Goal: Information Seeking & Learning: Learn about a topic

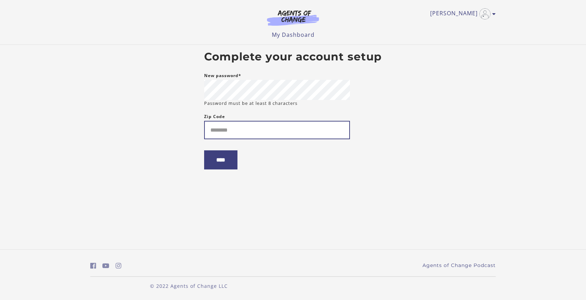
click at [261, 131] on input "Zip Code" at bounding box center [277, 130] width 146 height 18
type input "*****"
click at [220, 159] on input "****" at bounding box center [220, 159] width 33 height 19
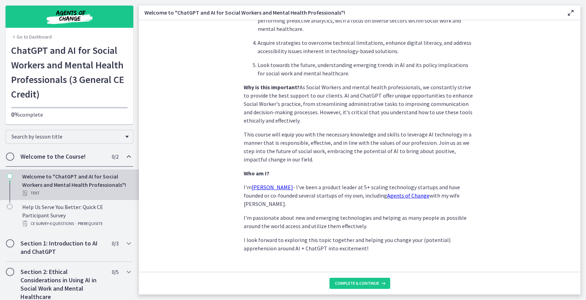
click at [71, 160] on h2 "Welcome to the Course!" at bounding box center [62, 156] width 85 height 8
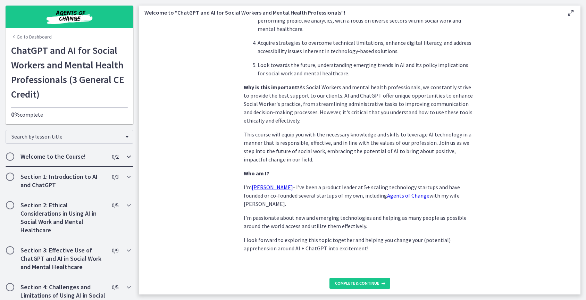
click at [71, 157] on h2 "Welcome to the Course!" at bounding box center [62, 156] width 85 height 8
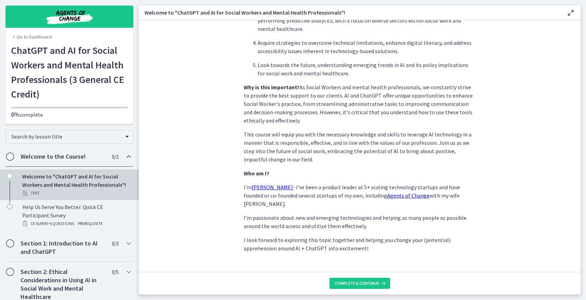
click at [36, 191] on div "Text" at bounding box center [76, 193] width 108 height 8
click at [362, 285] on span "Complete & continue" at bounding box center [357, 283] width 44 height 6
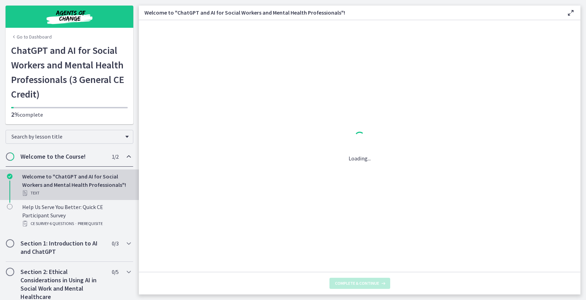
scroll to position [0, 0]
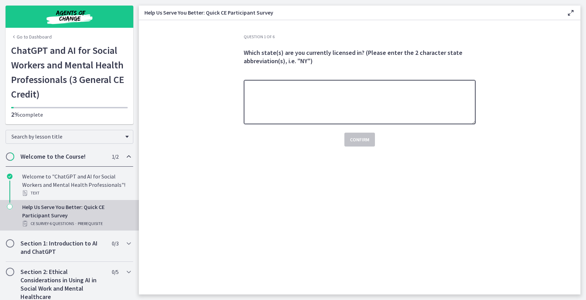
click at [287, 96] on textarea at bounding box center [360, 102] width 232 height 44
type textarea "*"
type textarea "**"
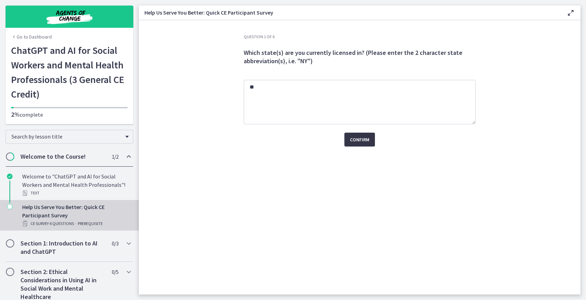
click at [358, 141] on span "Confirm" at bounding box center [359, 139] width 19 height 8
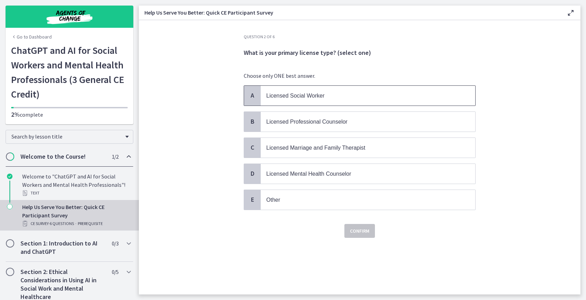
click at [255, 95] on span "A" at bounding box center [252, 95] width 8 height 8
click at [364, 234] on span "Confirm" at bounding box center [359, 231] width 19 height 8
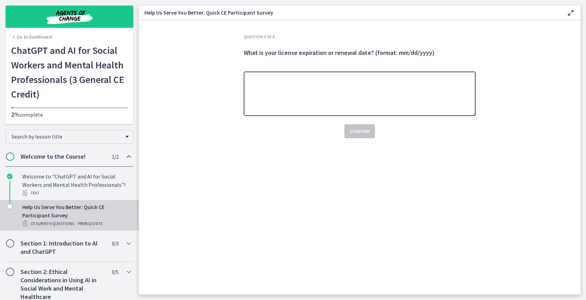
click at [303, 81] on textarea at bounding box center [360, 93] width 232 height 44
type textarea "*"
type textarea "**********"
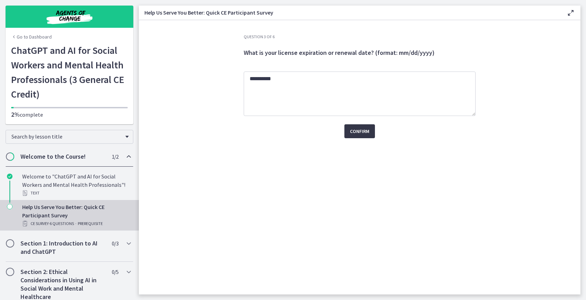
click at [357, 128] on span "Confirm" at bounding box center [359, 131] width 19 height 8
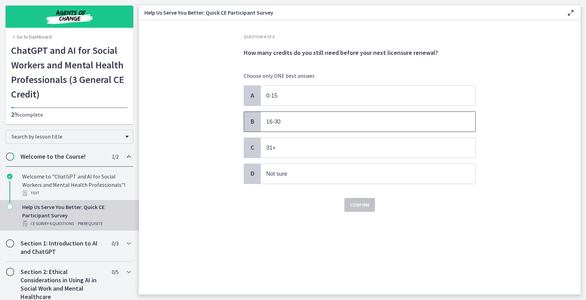
click at [253, 123] on span "B" at bounding box center [252, 121] width 8 height 8
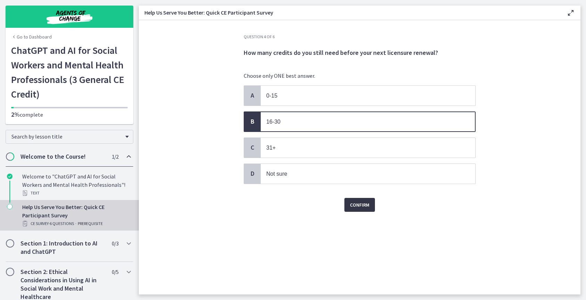
click at [365, 205] on span "Confirm" at bounding box center [359, 205] width 19 height 8
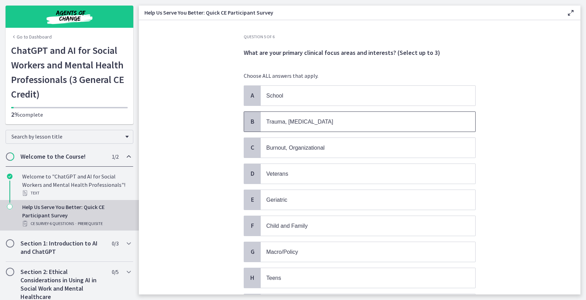
click at [281, 121] on span "Trauma, PTSD" at bounding box center [299, 122] width 67 height 6
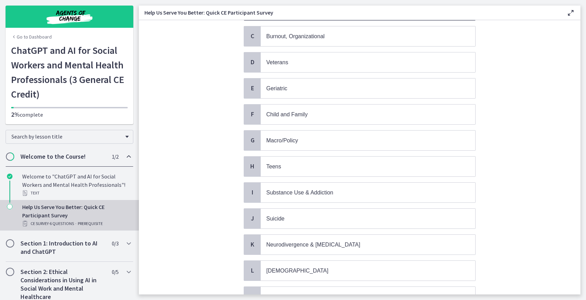
scroll to position [112, 0]
click at [283, 219] on p "Suicide" at bounding box center [360, 218] width 189 height 9
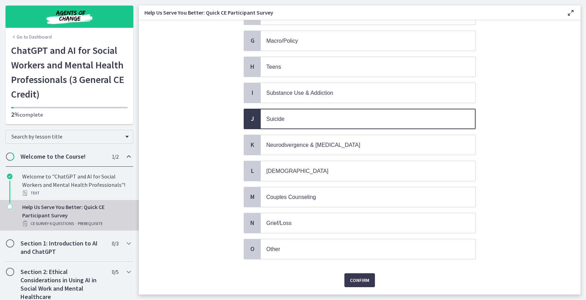
scroll to position [211, 0]
click at [283, 219] on p "Grief/Loss" at bounding box center [360, 222] width 189 height 9
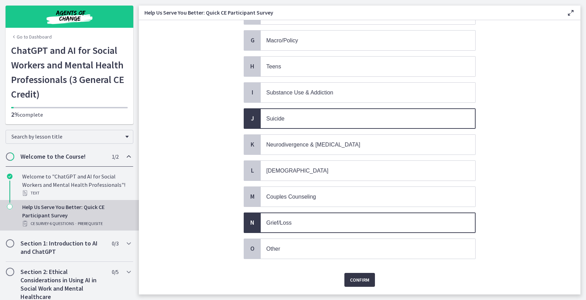
click at [350, 276] on span "Confirm" at bounding box center [359, 280] width 19 height 8
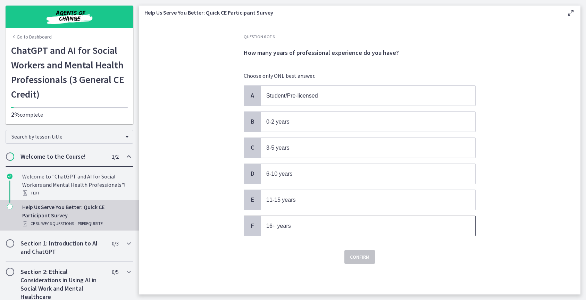
click at [277, 226] on span "16+ years" at bounding box center [278, 226] width 25 height 6
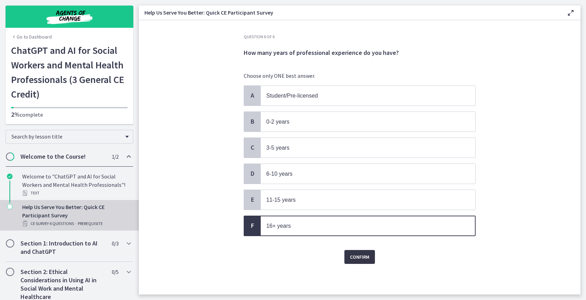
click at [358, 258] on span "Confirm" at bounding box center [359, 257] width 19 height 8
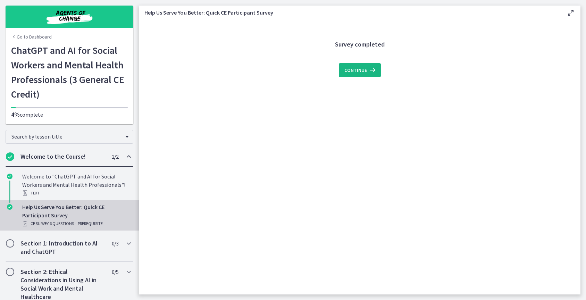
click at [365, 69] on span "Continue" at bounding box center [355, 70] width 23 height 8
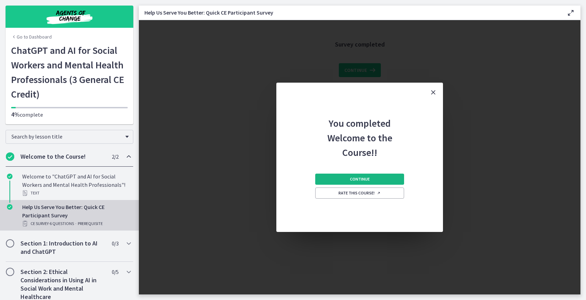
click at [358, 179] on span "Continue" at bounding box center [360, 179] width 20 height 6
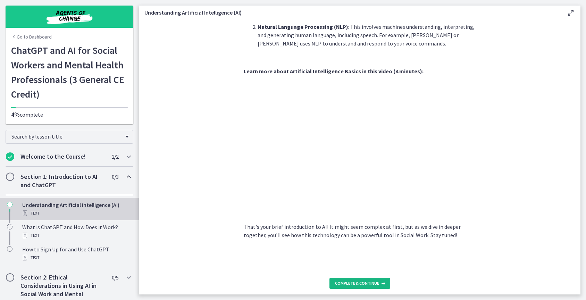
click at [372, 280] on button "Complete & continue" at bounding box center [359, 283] width 61 height 11
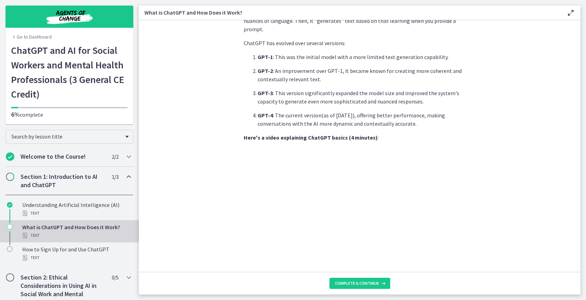
scroll to position [258, 0]
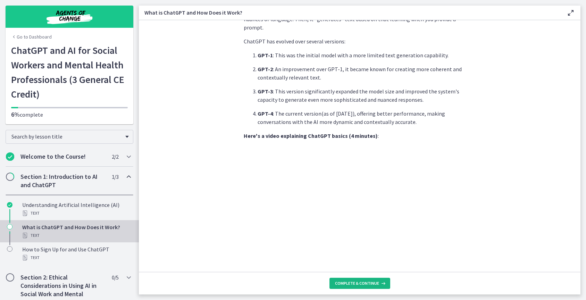
click at [369, 282] on span "Complete & continue" at bounding box center [357, 283] width 44 height 6
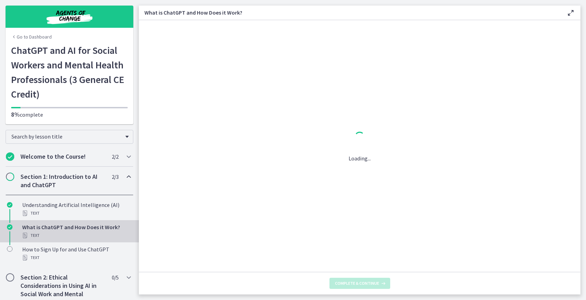
scroll to position [0, 0]
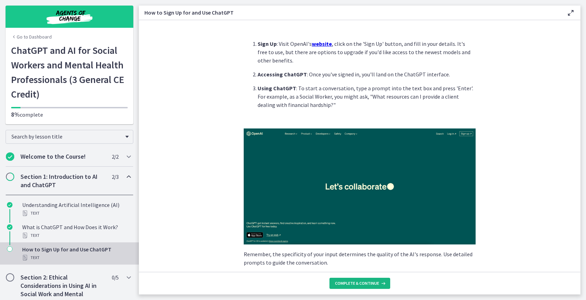
click at [365, 282] on span "Complete & continue" at bounding box center [357, 283] width 44 height 6
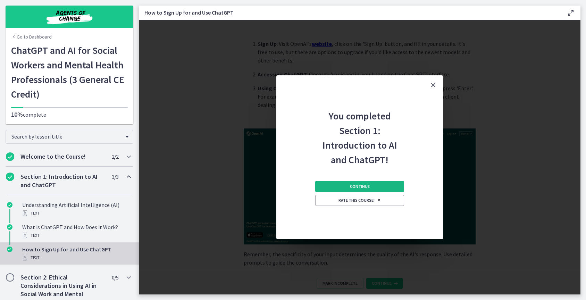
click at [361, 186] on span "Continue" at bounding box center [360, 187] width 20 height 6
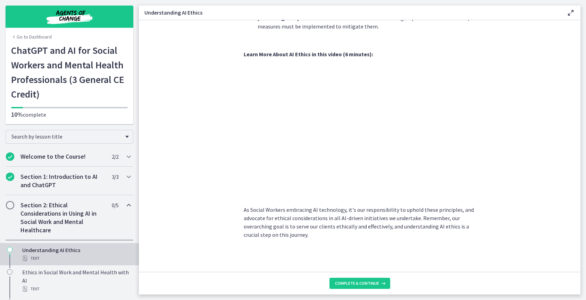
scroll to position [303, 0]
click at [364, 283] on span "Complete & continue" at bounding box center [357, 283] width 44 height 6
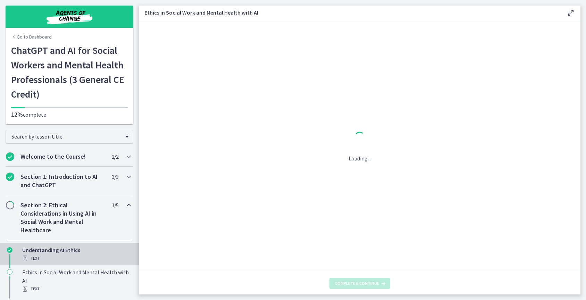
scroll to position [0, 0]
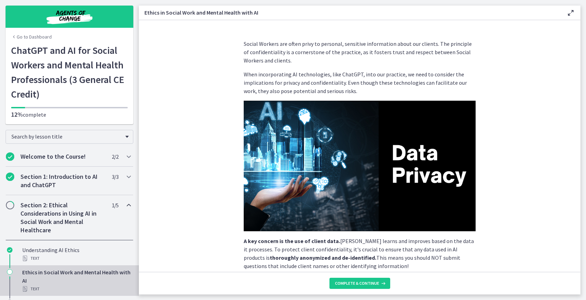
click at [62, 216] on h2 "Section 2: Ethical Considerations in Using AI in Social Work and Mental Healthc…" at bounding box center [62, 217] width 85 height 33
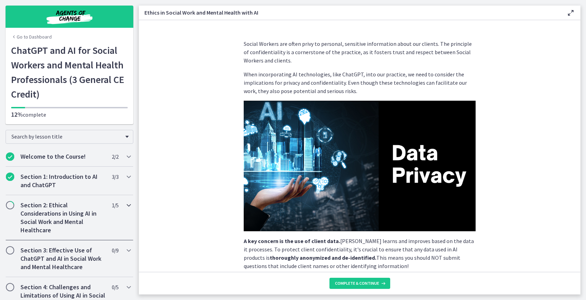
click at [62, 216] on h2 "Section 2: Ethical Considerations in Using AI in Social Work and Mental Healthc…" at bounding box center [62, 217] width 85 height 33
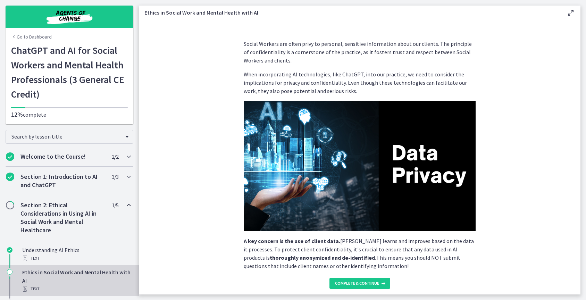
click at [125, 204] on icon "Chapters" at bounding box center [129, 205] width 8 height 8
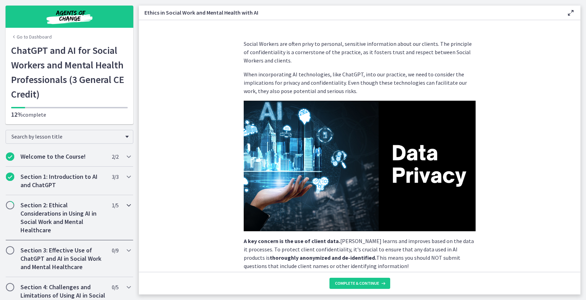
click at [44, 216] on h2 "Section 2: Ethical Considerations in Using AI in Social Work and Mental Healthc…" at bounding box center [62, 217] width 85 height 33
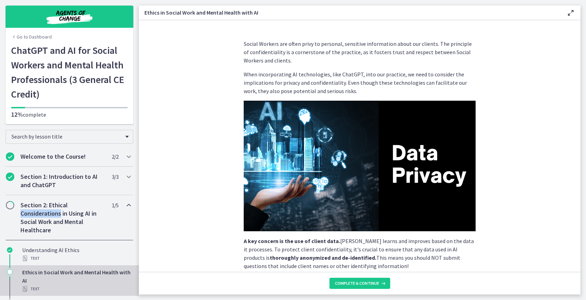
click at [44, 216] on h2 "Section 2: Ethical Considerations in Using AI in Social Work and Mental Healthc…" at bounding box center [62, 217] width 85 height 33
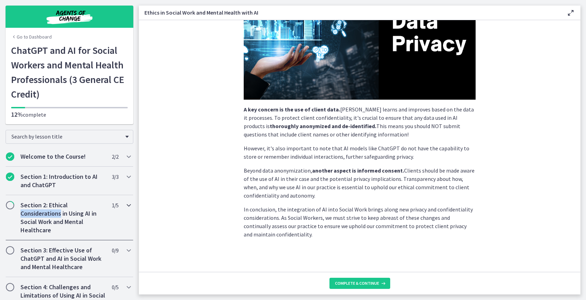
scroll to position [132, 0]
click at [154, 202] on section "Social Workers are often privy to personal, sensitive information about our cli…" at bounding box center [359, 146] width 441 height 252
click at [362, 281] on span "Complete & continue" at bounding box center [357, 283] width 44 height 6
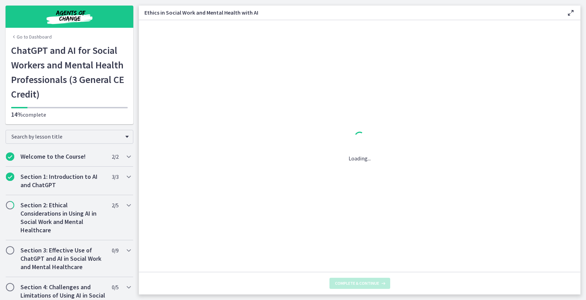
scroll to position [0, 0]
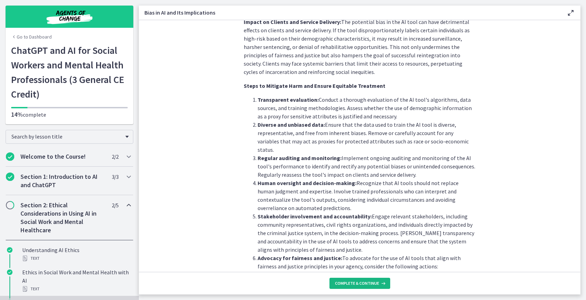
click at [364, 283] on span "Complete & continue" at bounding box center [357, 283] width 44 height 6
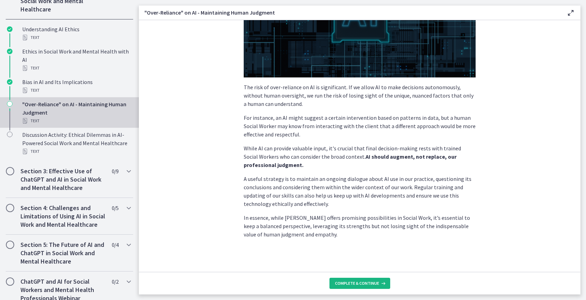
click at [369, 281] on span "Complete & continue" at bounding box center [357, 283] width 44 height 6
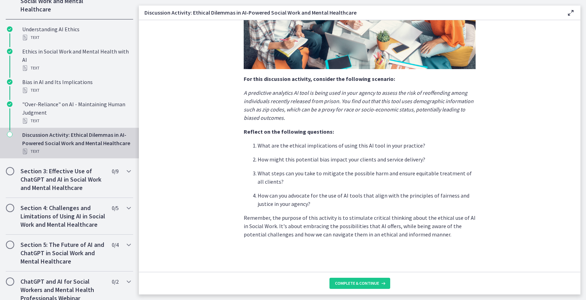
scroll to position [132, 0]
click at [359, 285] on span "Complete & continue" at bounding box center [357, 283] width 44 height 6
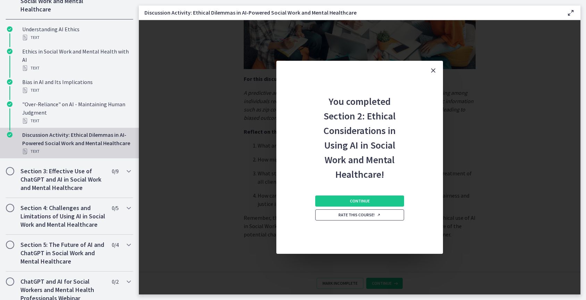
click at [368, 216] on span "Rate this course!" at bounding box center [359, 215] width 42 height 6
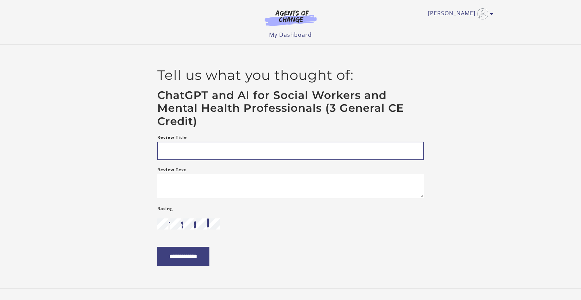
click at [191, 150] on input "Review Title" at bounding box center [290, 151] width 267 height 18
type input "*"
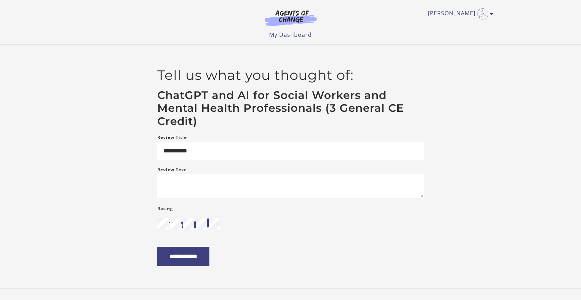
click at [119, 170] on div "**********" at bounding box center [290, 166] width 416 height 199
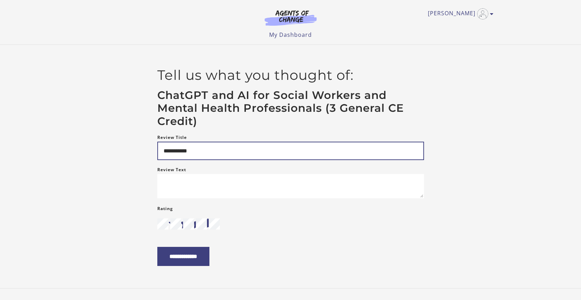
click at [187, 152] on input "**********" at bounding box center [290, 151] width 267 height 18
click at [202, 150] on input "**********" at bounding box center [290, 151] width 267 height 18
type input "**********"
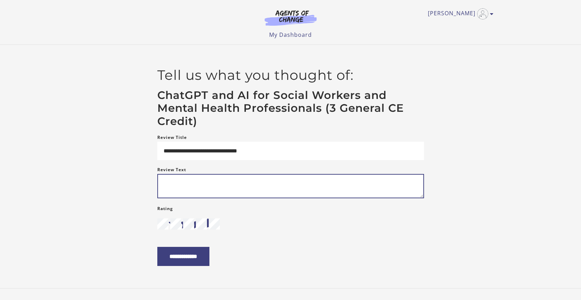
click at [169, 186] on textarea "Review Text" at bounding box center [290, 186] width 267 height 24
type textarea "**********"
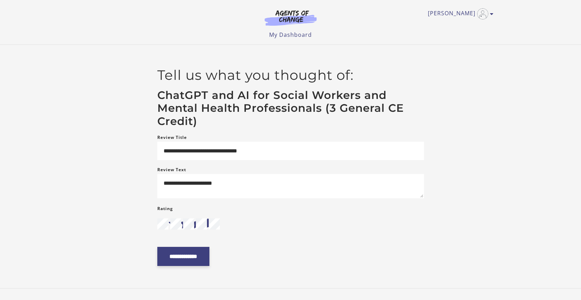
click at [178, 261] on input "**********" at bounding box center [183, 256] width 52 height 19
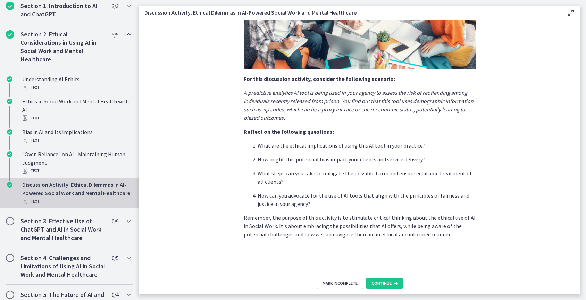
scroll to position [132, 0]
click at [379, 282] on span "Continue" at bounding box center [382, 283] width 20 height 6
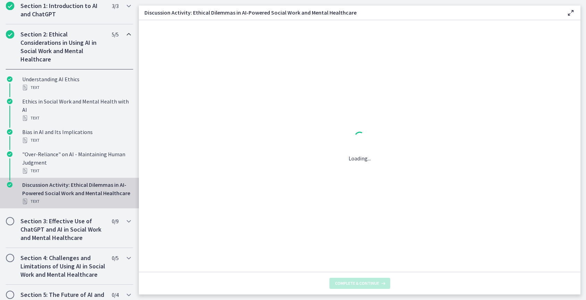
scroll to position [0, 0]
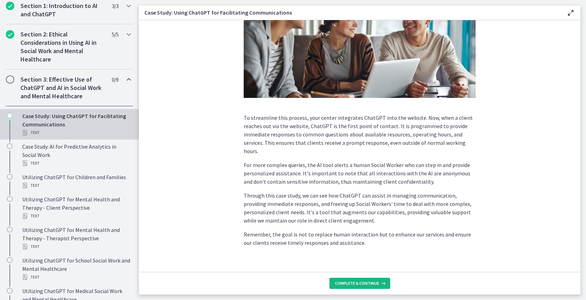
click at [351, 283] on span "Complete & continue" at bounding box center [357, 283] width 44 height 6
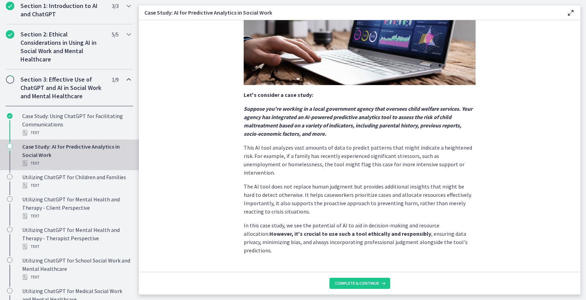
scroll to position [115, 0]
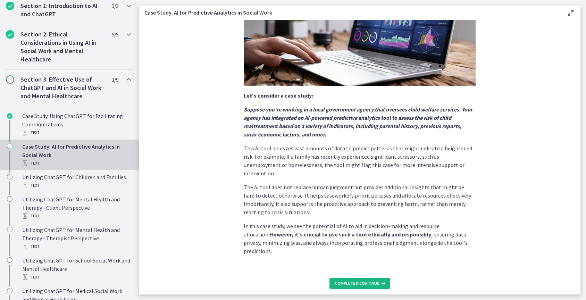
click at [367, 282] on span "Complete & continue" at bounding box center [357, 283] width 44 height 6
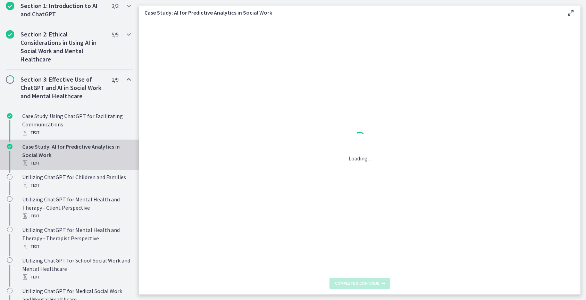
scroll to position [0, 0]
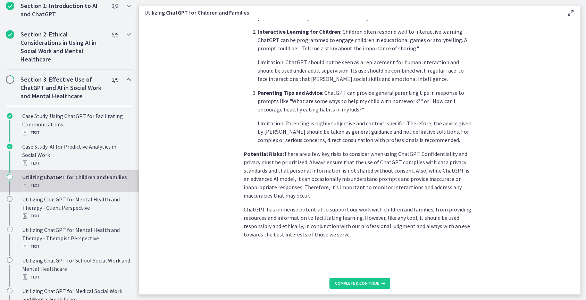
scroll to position [262, 0]
click at [361, 284] on span "Complete & continue" at bounding box center [357, 283] width 44 height 6
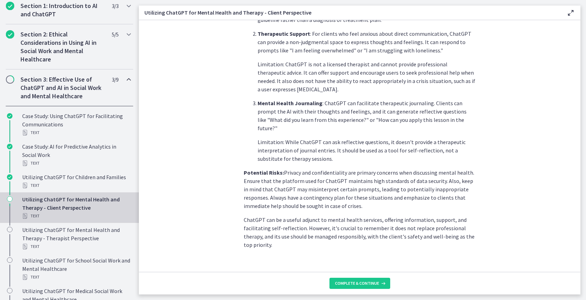
scroll to position [247, 0]
click at [353, 283] on span "Complete & continue" at bounding box center [357, 283] width 44 height 6
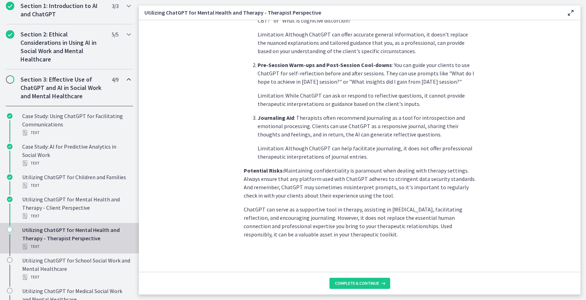
scroll to position [231, 0]
click at [358, 283] on span "Complete & continue" at bounding box center [357, 283] width 44 height 6
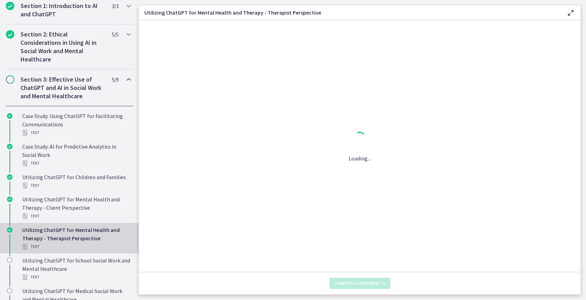
scroll to position [0, 0]
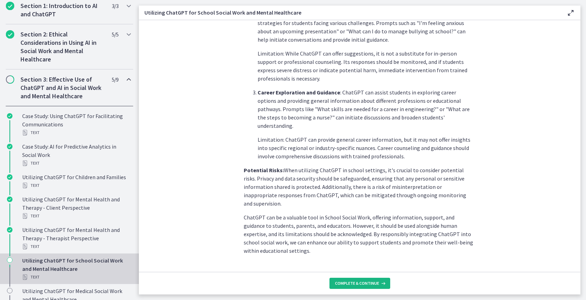
scroll to position [265, 0]
click at [355, 283] on span "Complete & continue" at bounding box center [357, 283] width 44 height 6
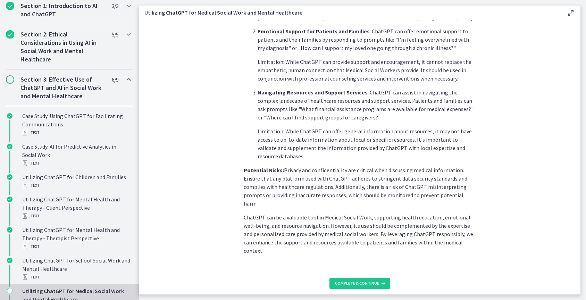
scroll to position [240, 0]
click at [364, 282] on span "Complete & continue" at bounding box center [357, 283] width 44 height 6
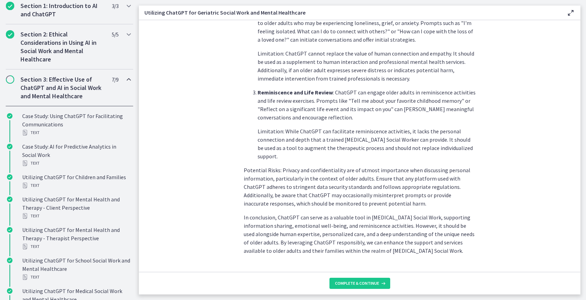
scroll to position [273, 0]
click at [359, 282] on span "Complete & continue" at bounding box center [357, 283] width 44 height 6
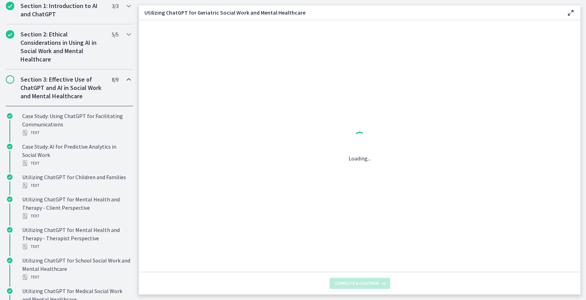
scroll to position [0, 0]
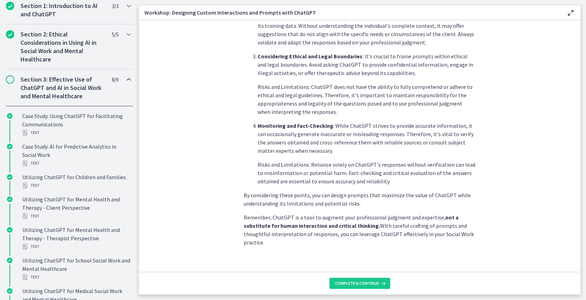
scroll to position [331, 0]
click at [374, 284] on span "Complete & continue" at bounding box center [357, 283] width 44 height 6
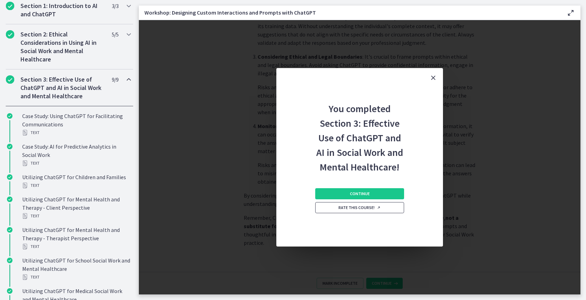
click at [363, 207] on span "Rate this course!" at bounding box center [359, 208] width 42 height 6
click at [362, 193] on span "Continue" at bounding box center [360, 194] width 20 height 6
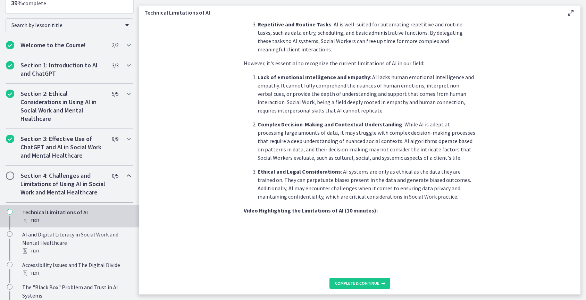
scroll to position [281, 0]
click at [370, 281] on span "Complete & continue" at bounding box center [357, 283] width 44 height 6
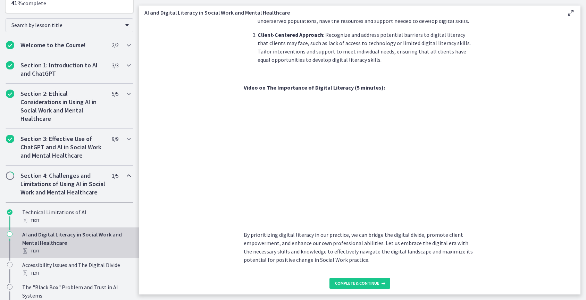
scroll to position [545, 0]
click at [362, 282] on span "Complete & continue" at bounding box center [357, 283] width 44 height 6
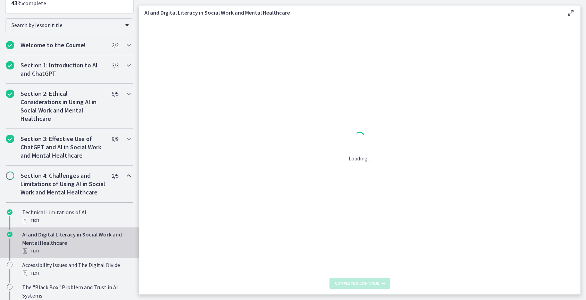
scroll to position [0, 0]
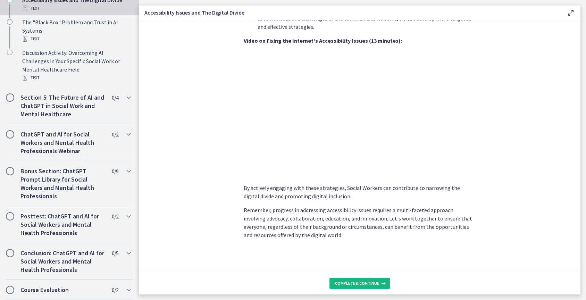
click at [371, 281] on span "Complete & continue" at bounding box center [357, 283] width 44 height 6
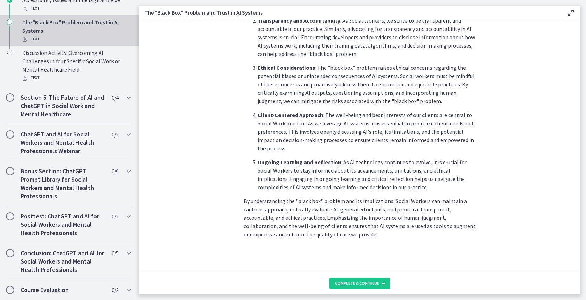
scroll to position [298, 0]
click at [370, 285] on span "Complete & continue" at bounding box center [357, 283] width 44 height 6
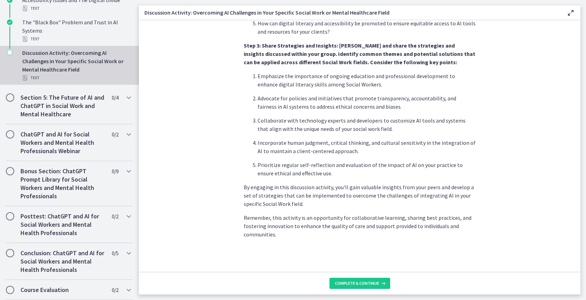
scroll to position [381, 0]
click at [370, 281] on span "Complete & continue" at bounding box center [357, 283] width 44 height 6
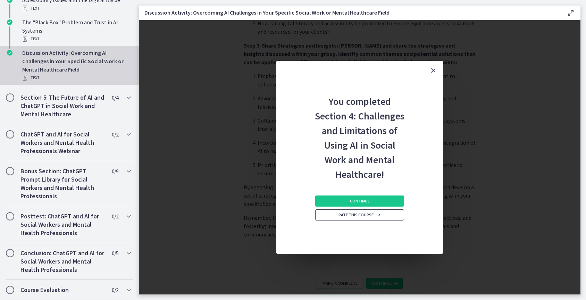
click at [374, 215] on span "Rate this course!" at bounding box center [359, 215] width 42 height 6
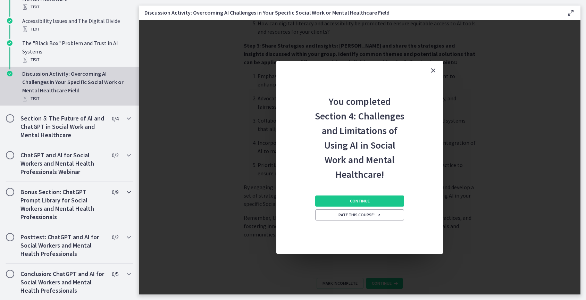
scroll to position [0, 0]
click at [358, 200] on span "Continue" at bounding box center [360, 201] width 20 height 6
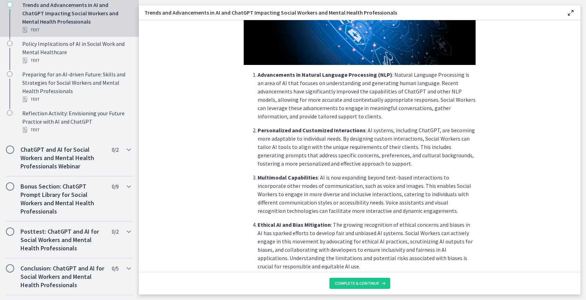
scroll to position [138, 0]
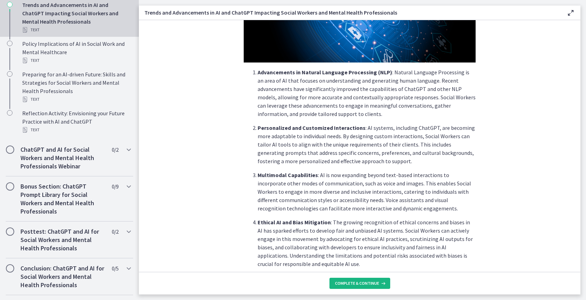
click at [373, 283] on span "Complete & continue" at bounding box center [357, 283] width 44 height 6
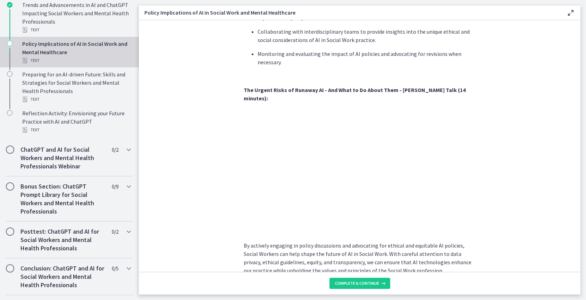
scroll to position [551, 0]
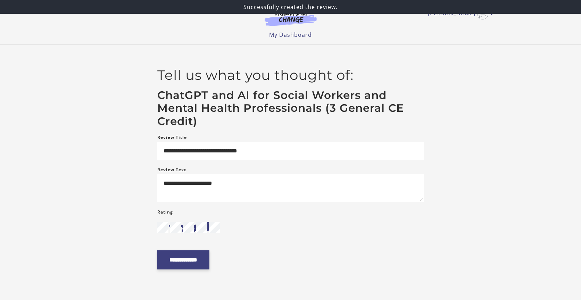
click at [204, 260] on input "**********" at bounding box center [183, 259] width 52 height 19
click at [202, 262] on input "**********" at bounding box center [183, 259] width 52 height 19
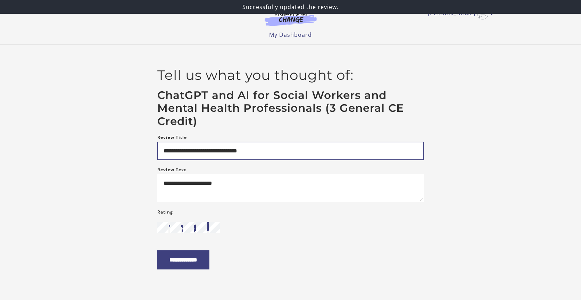
click at [266, 149] on input "**********" at bounding box center [290, 151] width 267 height 18
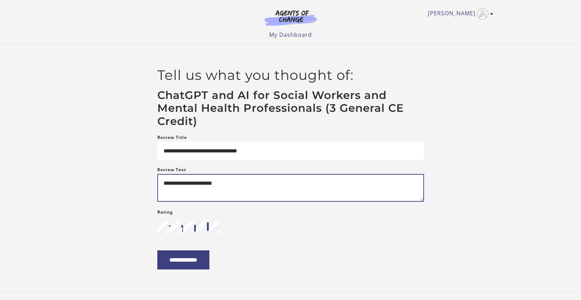
click at [188, 192] on textarea "**********" at bounding box center [290, 188] width 267 height 28
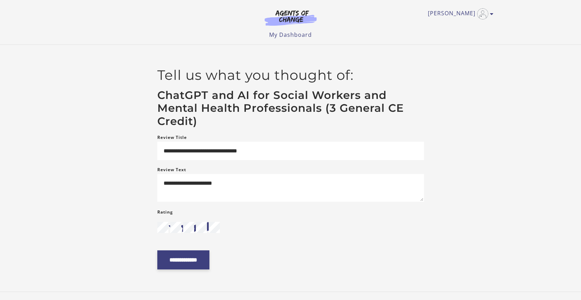
click at [190, 261] on input "**********" at bounding box center [183, 259] width 52 height 19
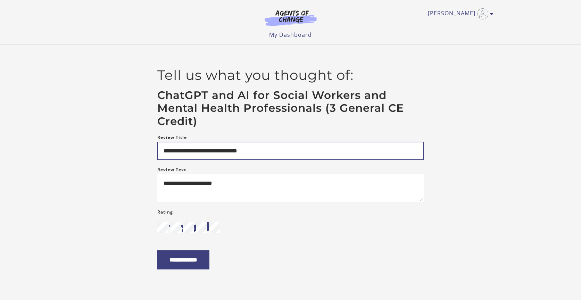
click at [268, 154] on input "**********" at bounding box center [290, 151] width 267 height 18
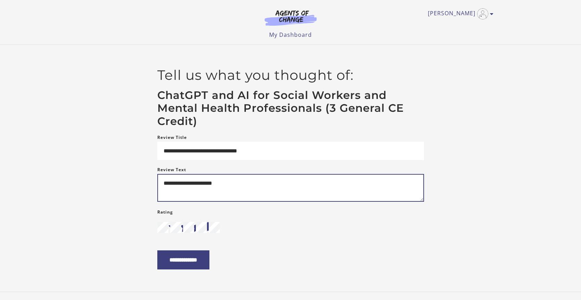
click at [244, 189] on textarea "**********" at bounding box center [290, 188] width 267 height 28
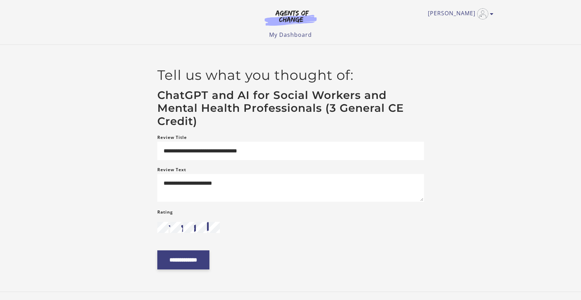
click at [209, 260] on input "**********" at bounding box center [183, 259] width 52 height 19
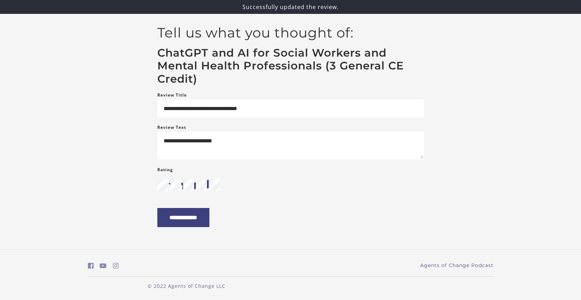
scroll to position [44, 0]
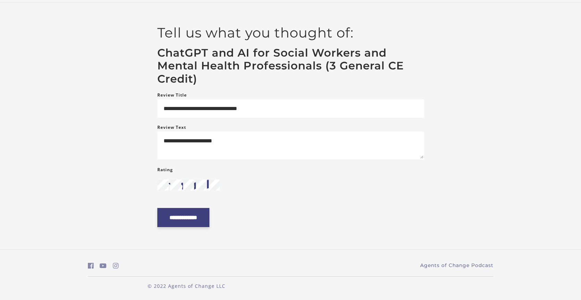
click at [202, 220] on input "**********" at bounding box center [183, 217] width 52 height 19
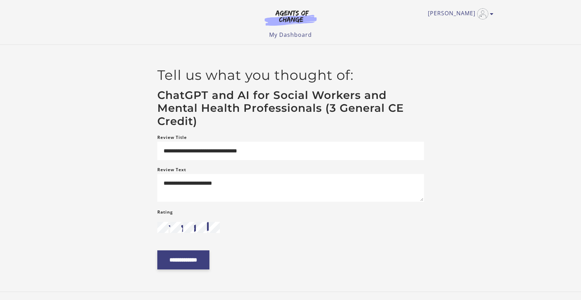
click at [195, 259] on input "**********" at bounding box center [183, 259] width 52 height 19
